Goal: Navigation & Orientation: Find specific page/section

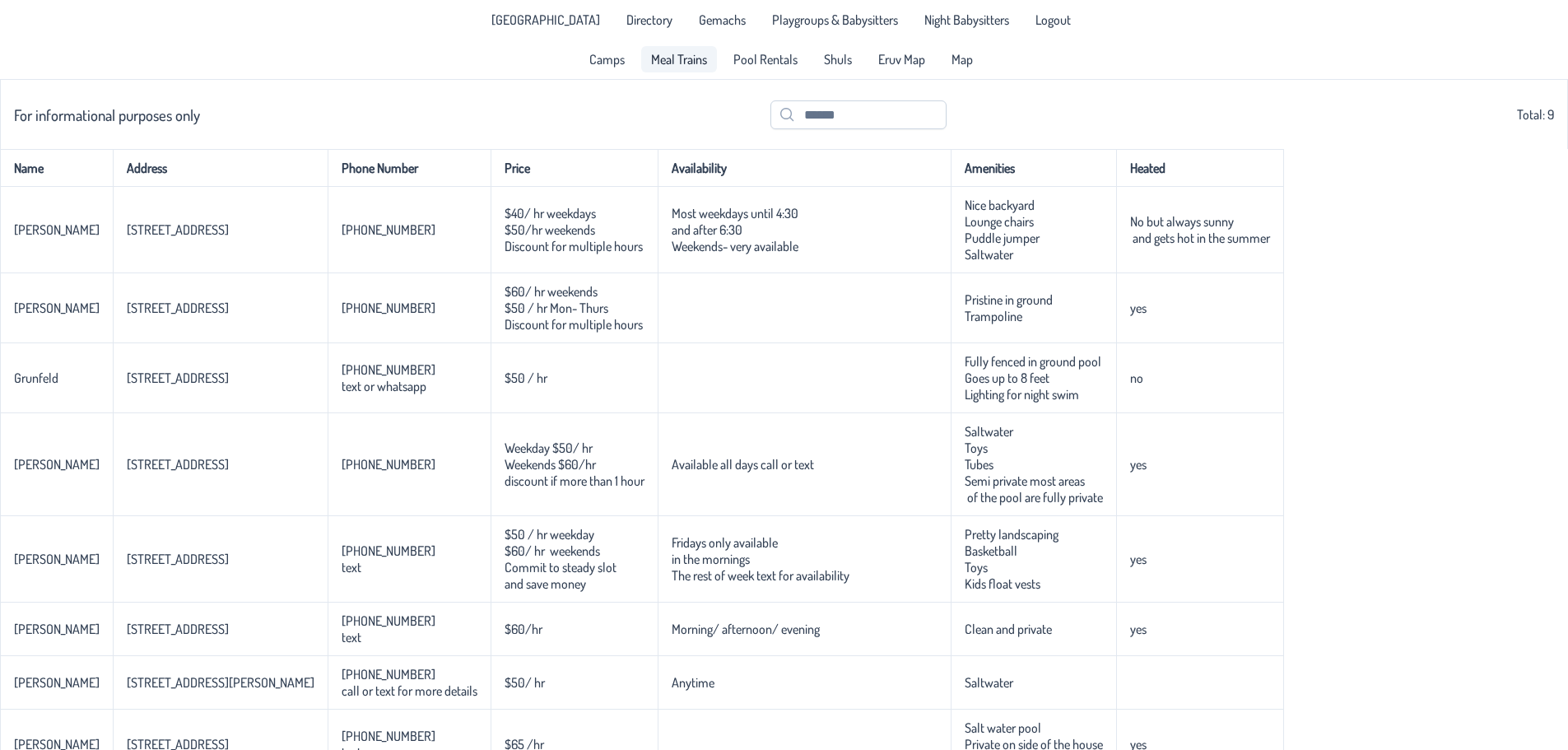
click at [681, 66] on span "Meal Trains" at bounding box center [679, 59] width 56 height 13
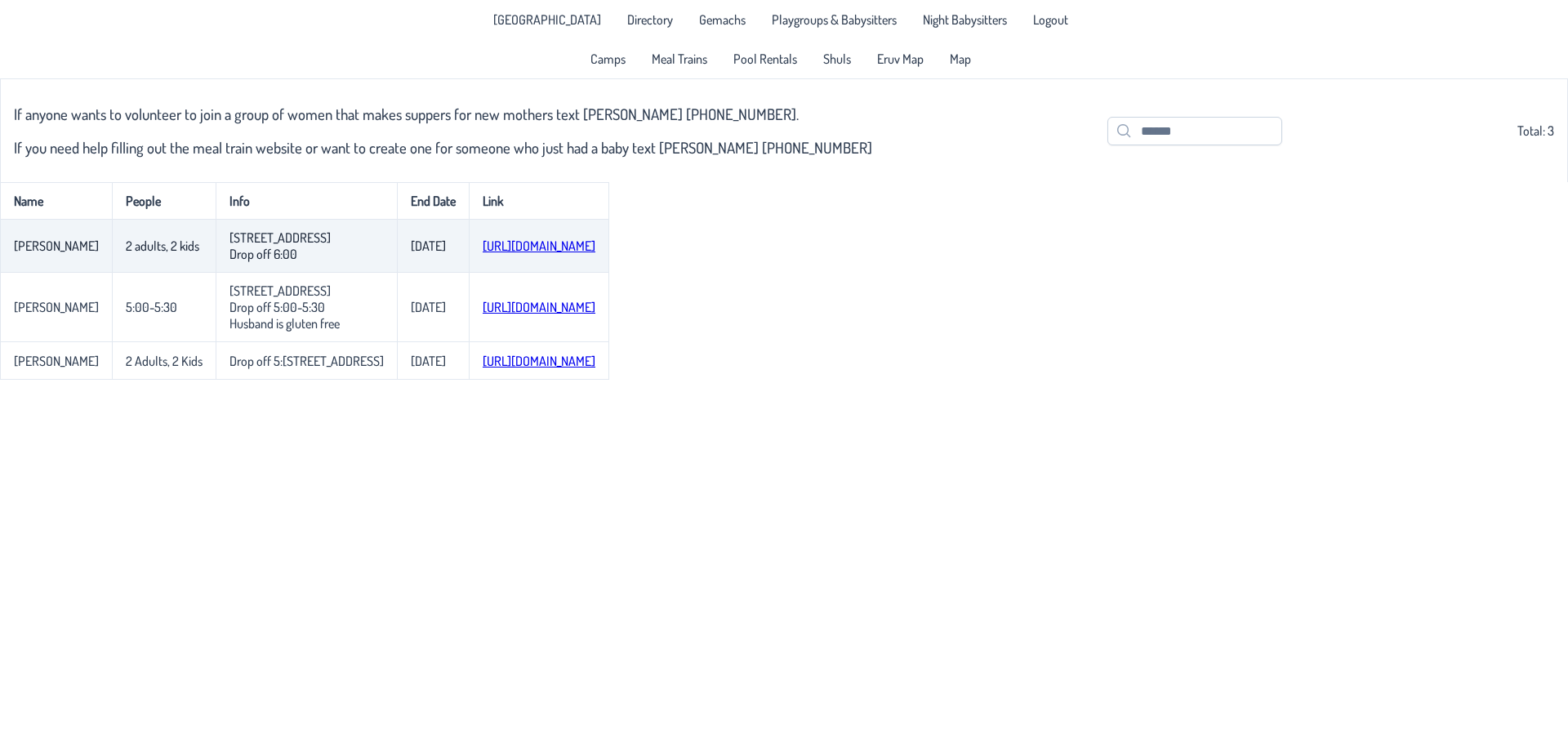
click at [524, 245] on link "[URL][DOMAIN_NAME]" at bounding box center [538, 246] width 113 height 16
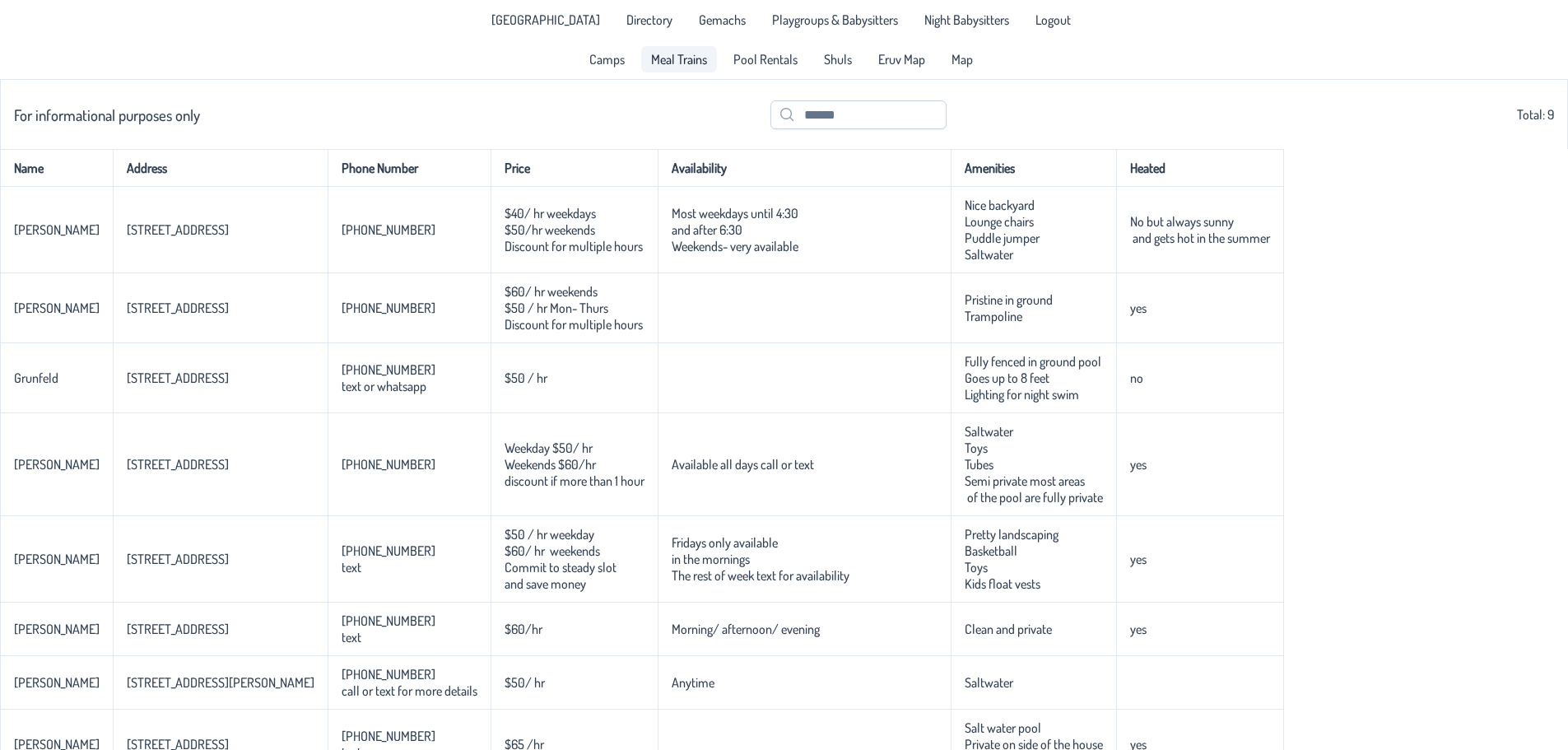
click at [667, 58] on span "Meal Trains" at bounding box center [679, 59] width 56 height 13
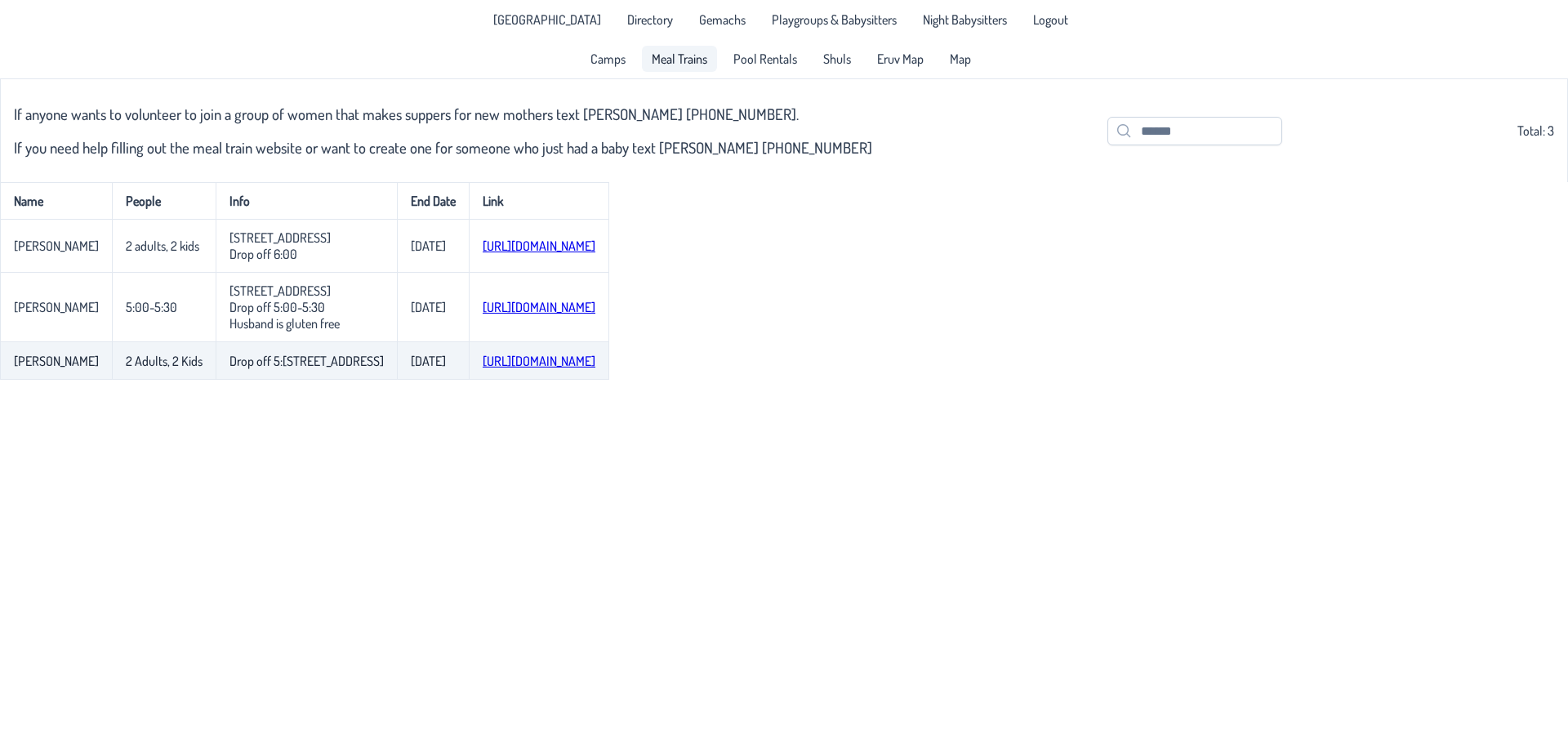
click at [497, 370] on link "[URL][DOMAIN_NAME]" at bounding box center [538, 361] width 113 height 16
